Goal: Find contact information: Find contact information

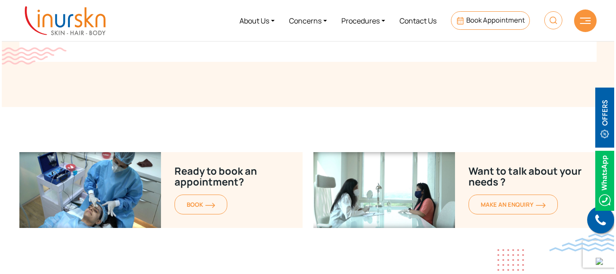
scroll to position [2995, 0]
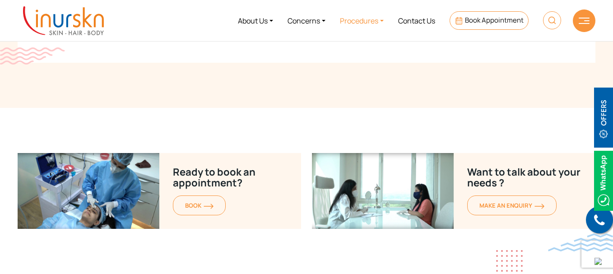
click at [372, 20] on link "Procedures" at bounding box center [361, 21] width 58 height 34
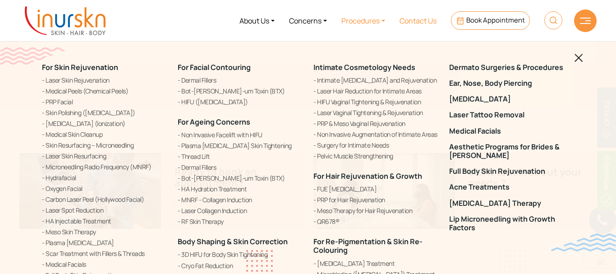
click at [424, 18] on link "Contact Us" at bounding box center [417, 21] width 51 height 34
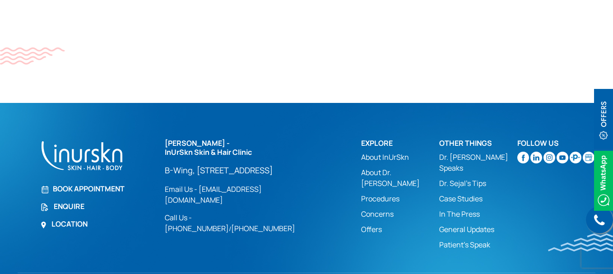
scroll to position [668, 0]
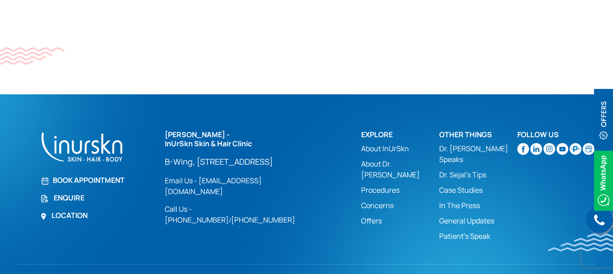
click at [453, 180] on link "Dr. Sejal's Tips" at bounding box center [478, 174] width 78 height 11
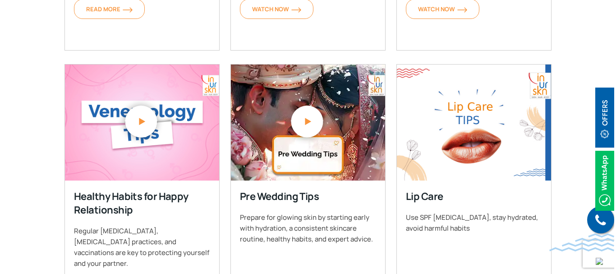
scroll to position [754, 0]
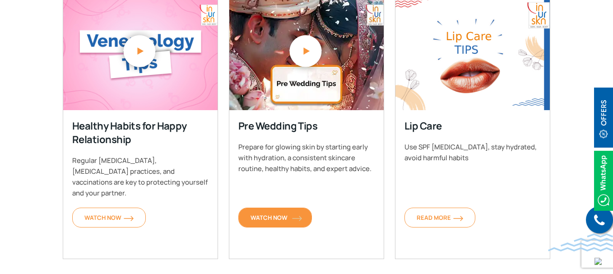
click at [286, 223] on link "Watch Now" at bounding box center [275, 218] width 74 height 20
